Goal: Transaction & Acquisition: Book appointment/travel/reservation

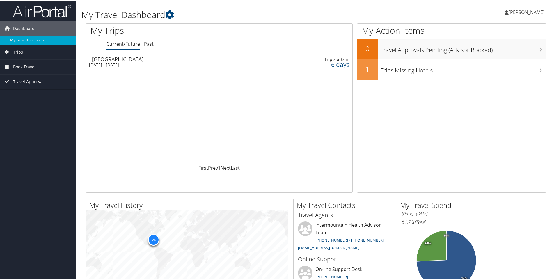
click at [141, 93] on div "Loading... [GEOGRAPHIC_DATA][DATE] - [DATE] Trip starts [DATE]" at bounding box center [219, 108] width 266 height 111
click at [38, 51] on link "Trips" at bounding box center [38, 51] width 76 height 15
click at [52, 62] on link "Current/Future Trips" at bounding box center [38, 63] width 76 height 9
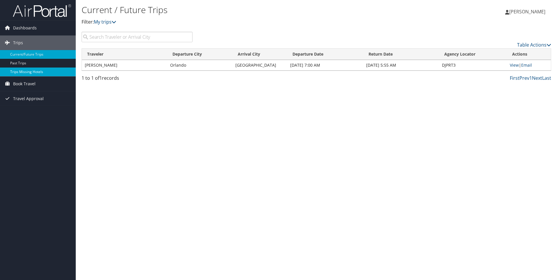
click at [33, 71] on link "Trips Missing Hotels" at bounding box center [38, 72] width 76 height 9
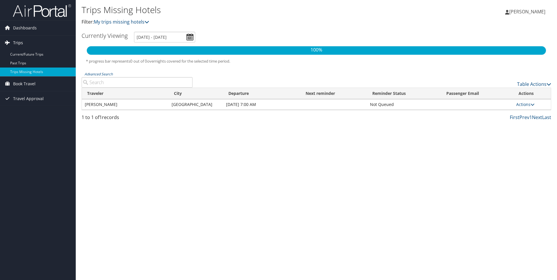
click at [24, 49] on link "Trips" at bounding box center [38, 43] width 76 height 15
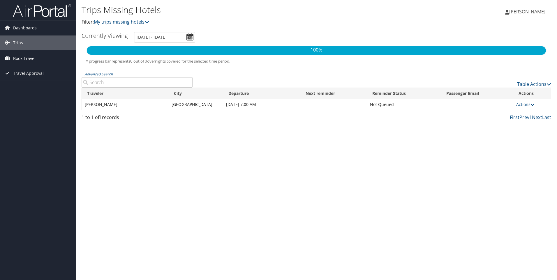
click at [28, 53] on ul "Dashboards My Travel Dashboard Trips Current/Future Trips Past Trips Trips Miss…" at bounding box center [38, 40] width 76 height 81
click at [29, 44] on link "Trips" at bounding box center [38, 43] width 76 height 15
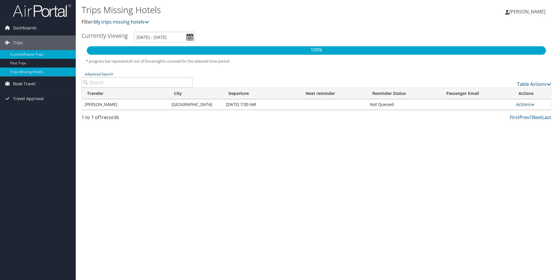
click at [34, 53] on link "Current/Future Trips" at bounding box center [38, 54] width 76 height 9
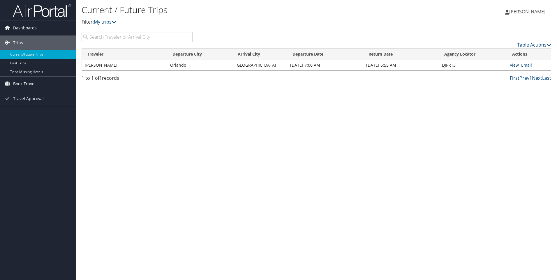
click at [511, 65] on link "View" at bounding box center [513, 65] width 9 height 6
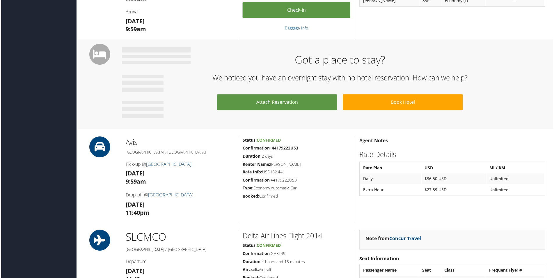
scroll to position [284, 0]
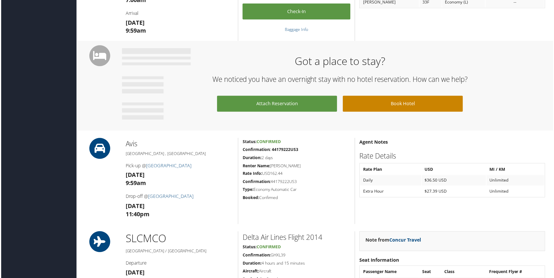
click at [408, 104] on link "Book Hotel" at bounding box center [403, 104] width 121 height 16
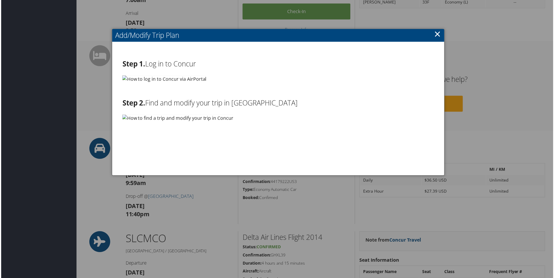
click at [437, 35] on link "×" at bounding box center [438, 34] width 7 height 12
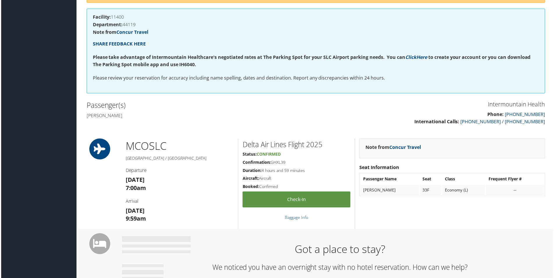
scroll to position [0, 0]
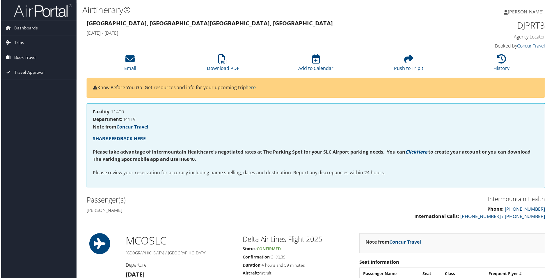
click at [23, 55] on span "Book Travel" at bounding box center [24, 57] width 22 height 15
click at [43, 87] on link "Book/Manage Online Trips" at bounding box center [38, 86] width 76 height 9
